Goal: Transaction & Acquisition: Purchase product/service

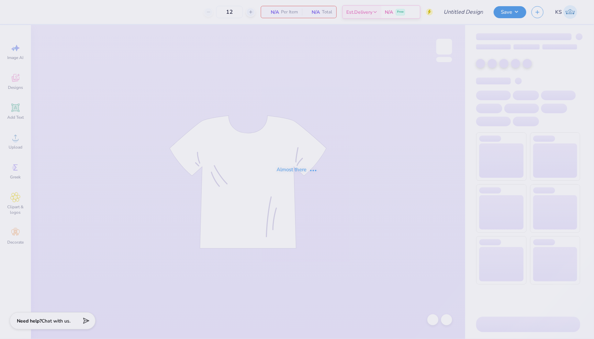
type input "Duke's New Member Tees"
type input "100"
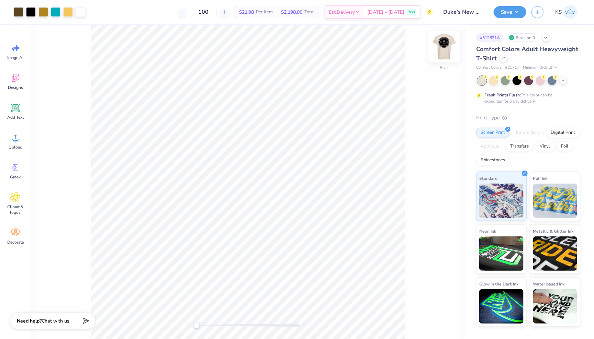
click at [443, 48] on img at bounding box center [443, 46] width 27 height 27
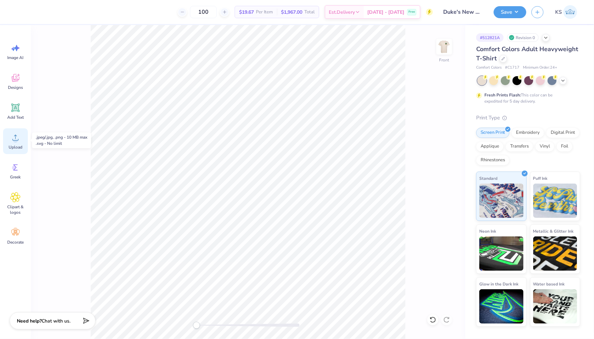
click at [20, 146] on span "Upload" at bounding box center [16, 147] width 14 height 5
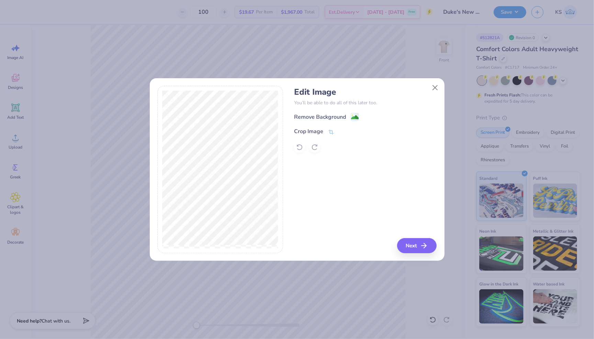
click at [313, 147] on div at bounding box center [365, 147] width 142 height 11
click at [295, 146] on div at bounding box center [365, 147] width 142 height 11
click at [354, 116] on image at bounding box center [355, 118] width 8 height 8
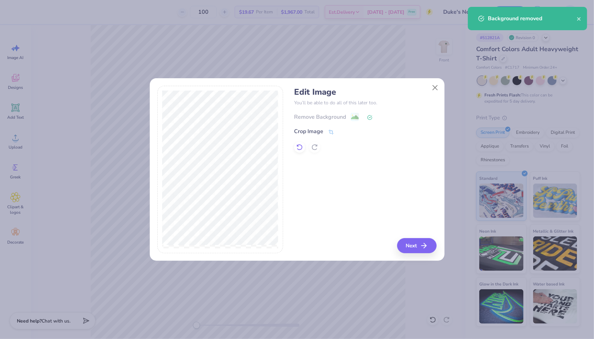
click at [299, 146] on icon at bounding box center [299, 147] width 7 height 7
click at [315, 146] on icon at bounding box center [314, 147] width 7 height 7
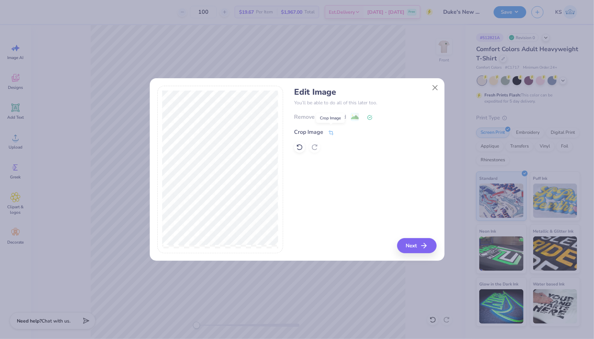
click at [329, 130] on icon at bounding box center [331, 133] width 6 height 6
click at [419, 248] on div "Edit Image You’ll be able to do all of this later too. Remove Background Crop I…" at bounding box center [365, 170] width 142 height 168
click at [340, 131] on icon at bounding box center [342, 131] width 4 height 4
click at [412, 247] on button "Next" at bounding box center [417, 245] width 39 height 15
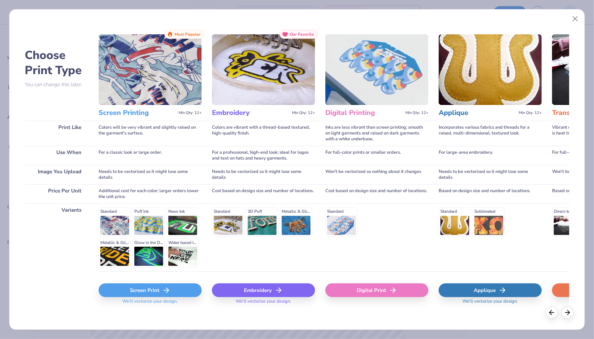
click at [158, 293] on div "Screen Print" at bounding box center [150, 291] width 103 height 14
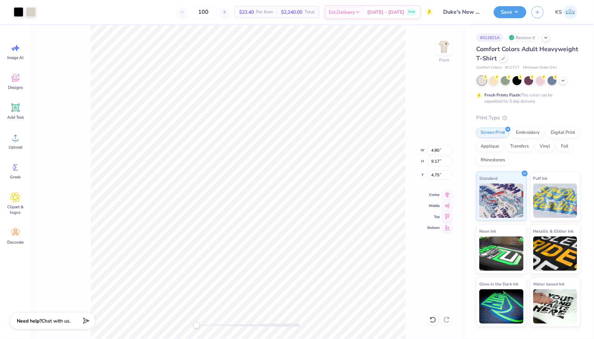
type input "4.80"
type input "9.17"
type input "14.13"
type input "7.41"
type input "6.93"
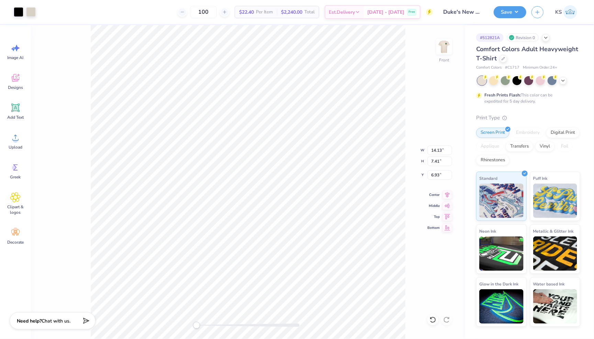
type input "14.47"
type input "7.59"
type input "6.75"
type input "12.71"
type input "6.67"
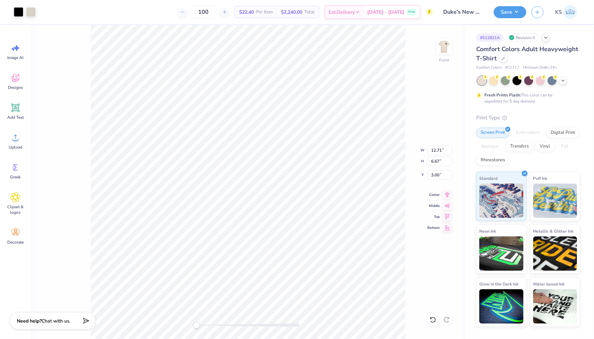
type input "13.22"
type input "6.94"
click at [445, 55] on img at bounding box center [443, 46] width 27 height 27
click at [442, 46] on img at bounding box center [443, 46] width 27 height 27
click at [553, 80] on div at bounding box center [551, 80] width 9 height 9
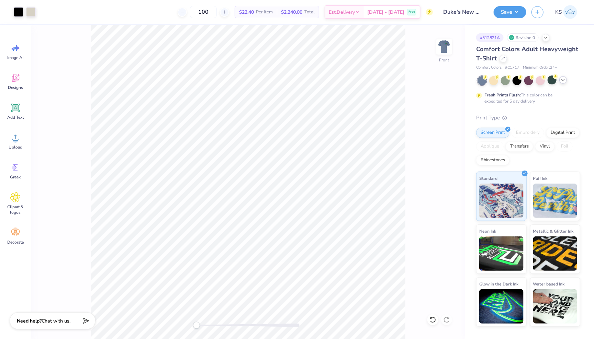
click at [563, 80] on icon at bounding box center [562, 79] width 5 height 5
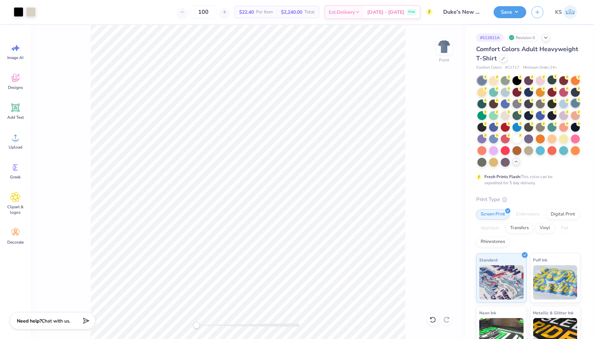
click at [575, 106] on div at bounding box center [575, 103] width 9 height 9
click at [495, 138] on div at bounding box center [493, 138] width 9 height 9
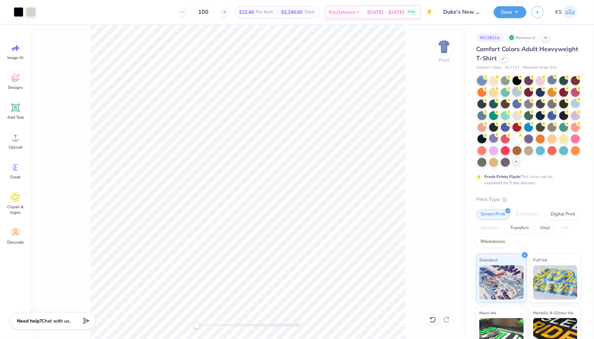
click at [516, 93] on div at bounding box center [516, 91] width 9 height 9
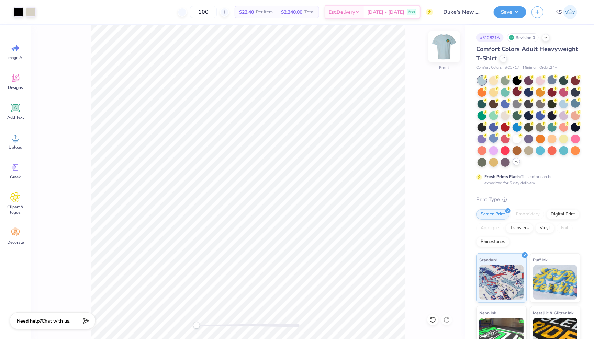
click at [446, 41] on img at bounding box center [443, 46] width 27 height 27
click at [449, 55] on img at bounding box center [443, 46] width 27 height 27
